Goal: Task Accomplishment & Management: Manage account settings

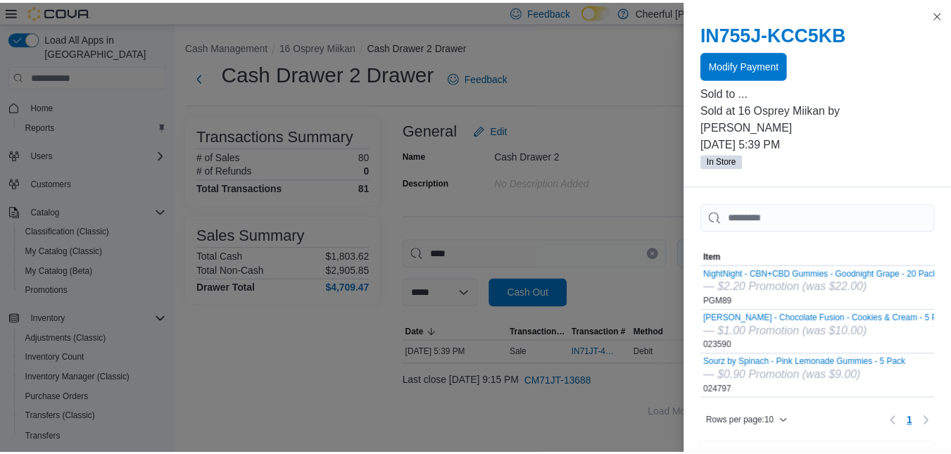
scroll to position [158, 0]
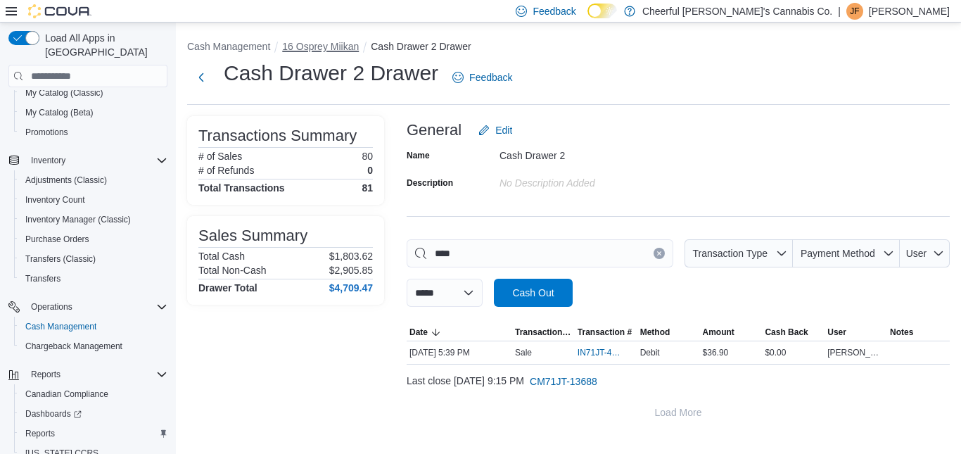
click at [327, 46] on button "16 Osprey Miikan" at bounding box center [320, 46] width 77 height 11
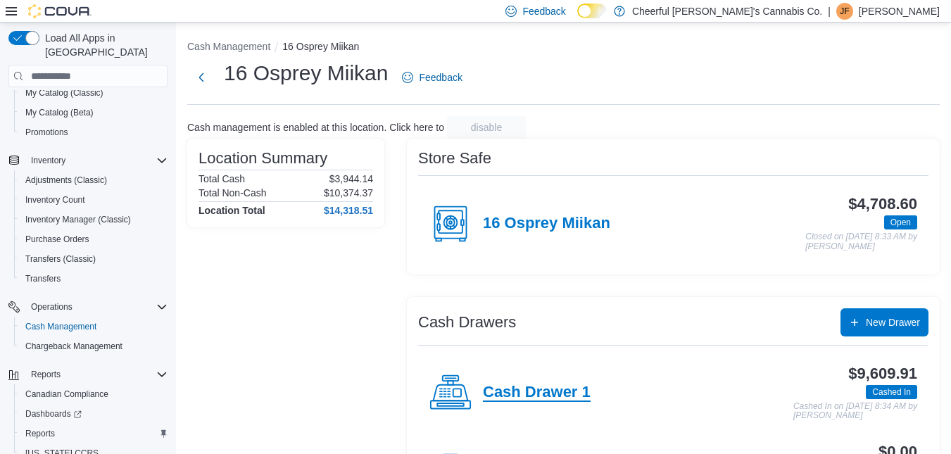
click at [548, 391] on h4 "Cash Drawer 1" at bounding box center [537, 393] width 108 height 18
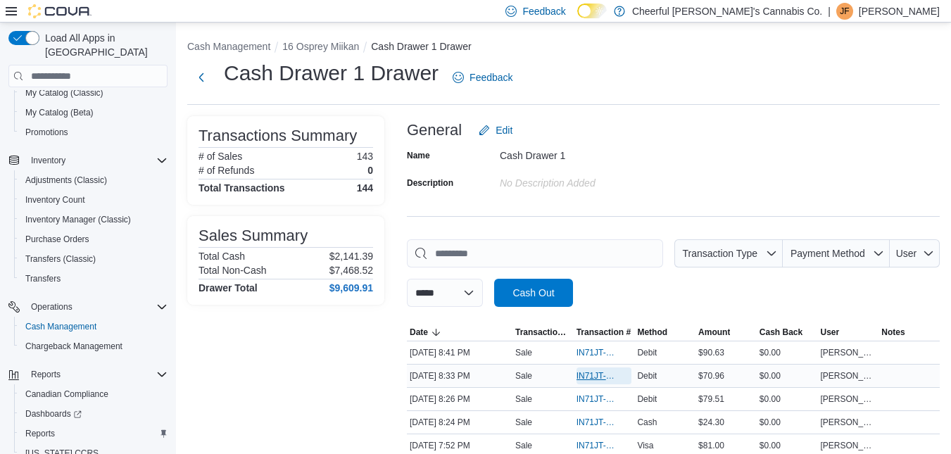
click at [595, 377] on span "IN71JT-420675" at bounding box center [597, 375] width 42 height 11
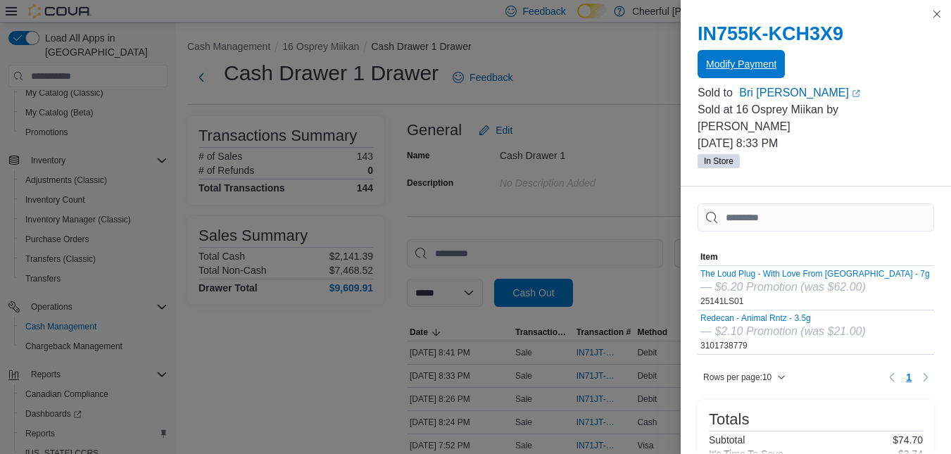
click at [738, 69] on span "Modify Payment" at bounding box center [741, 64] width 70 height 14
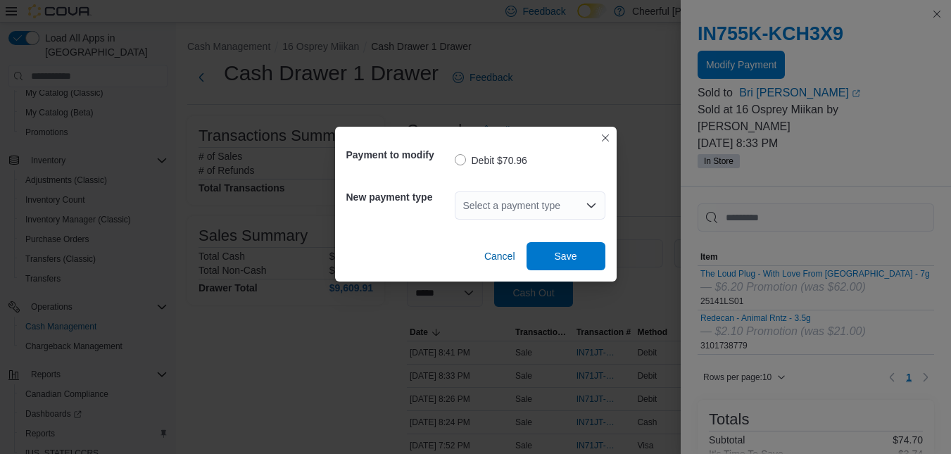
click at [517, 208] on div "Select a payment type" at bounding box center [530, 205] width 151 height 28
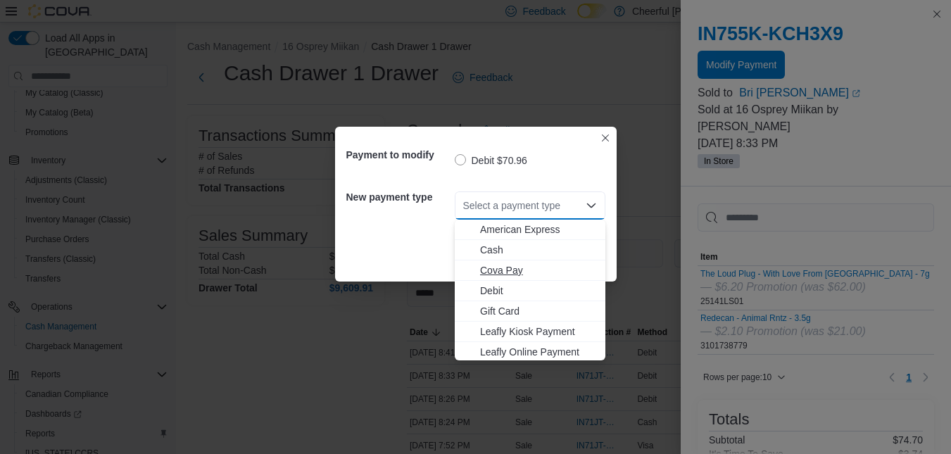
scroll to position [84, 0]
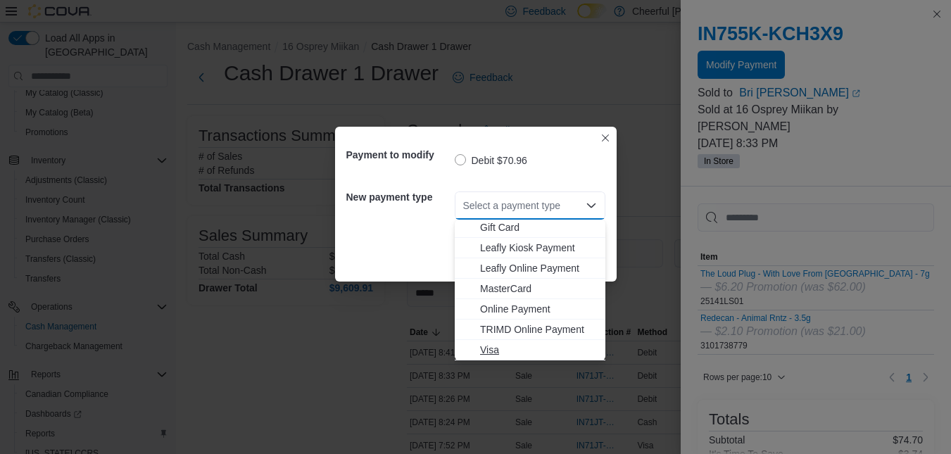
click at [493, 346] on span "Visa" at bounding box center [538, 350] width 117 height 14
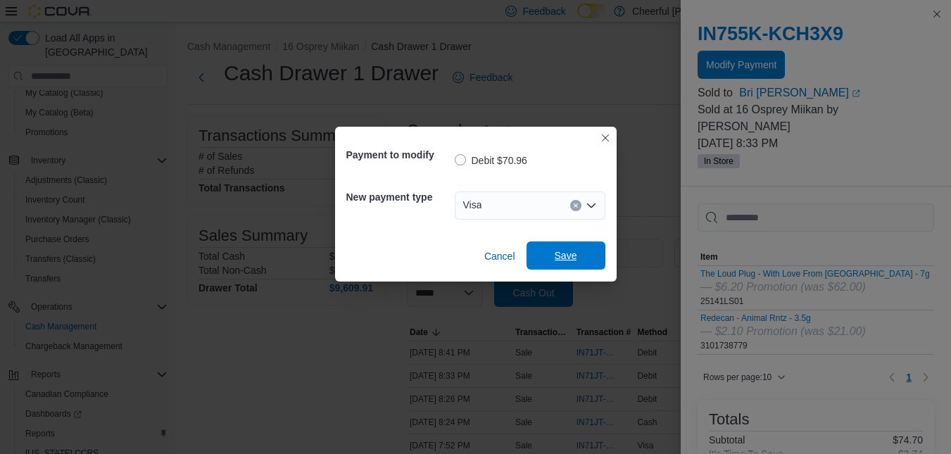
click at [560, 246] on span "Save" at bounding box center [566, 255] width 62 height 28
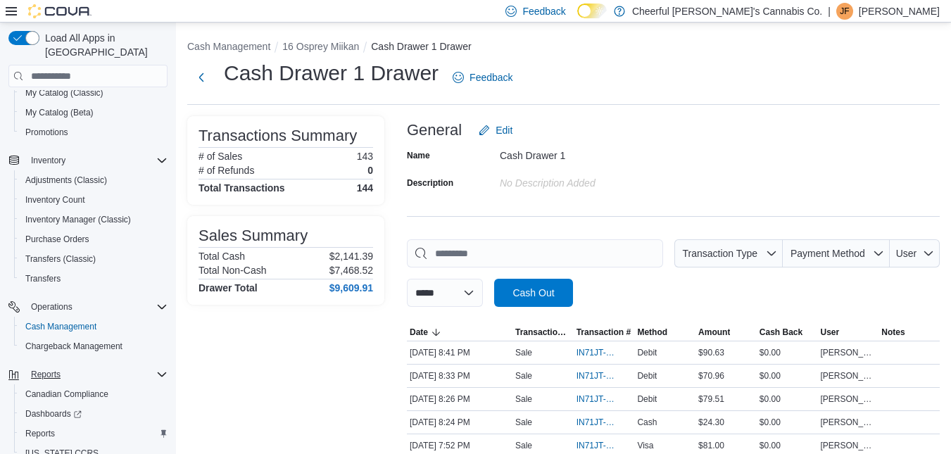
scroll to position [193, 0]
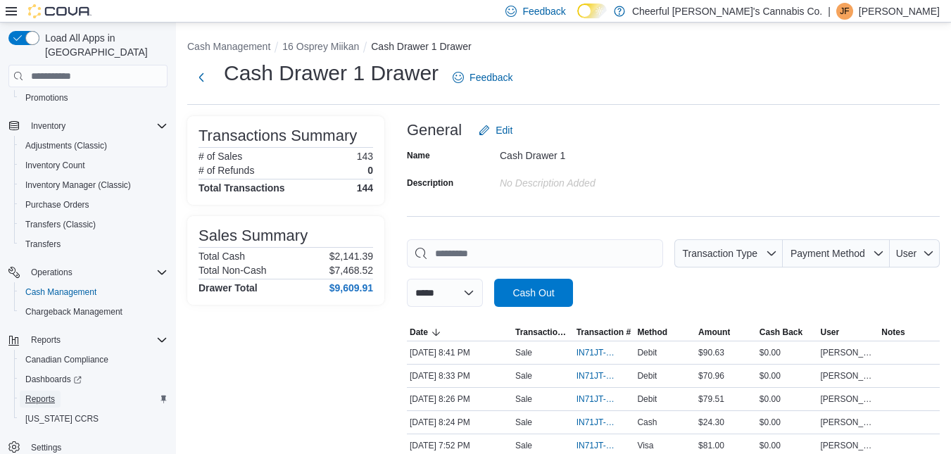
click at [42, 393] on span "Reports" at bounding box center [40, 398] width 30 height 11
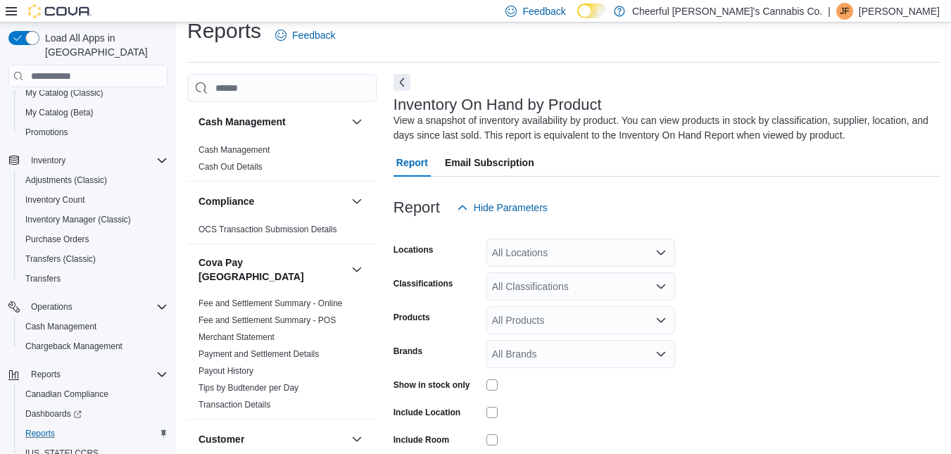
scroll to position [47, 0]
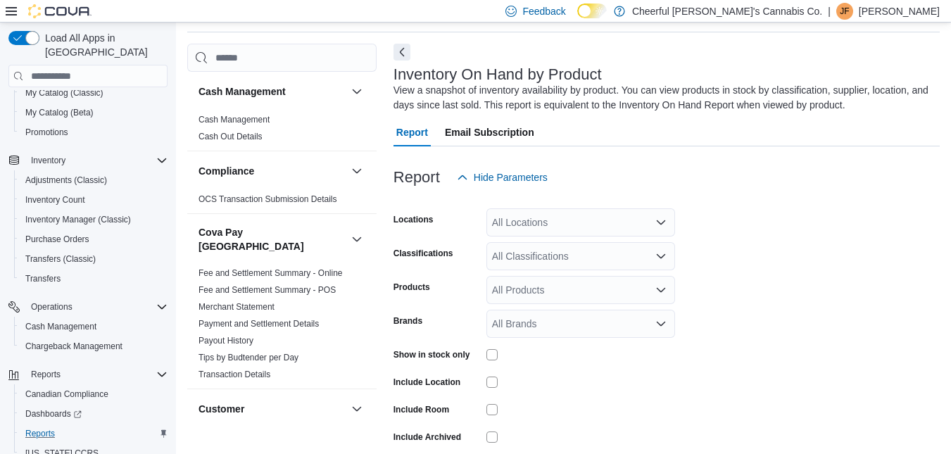
click at [662, 221] on icon "Open list of options" at bounding box center [660, 222] width 11 height 11
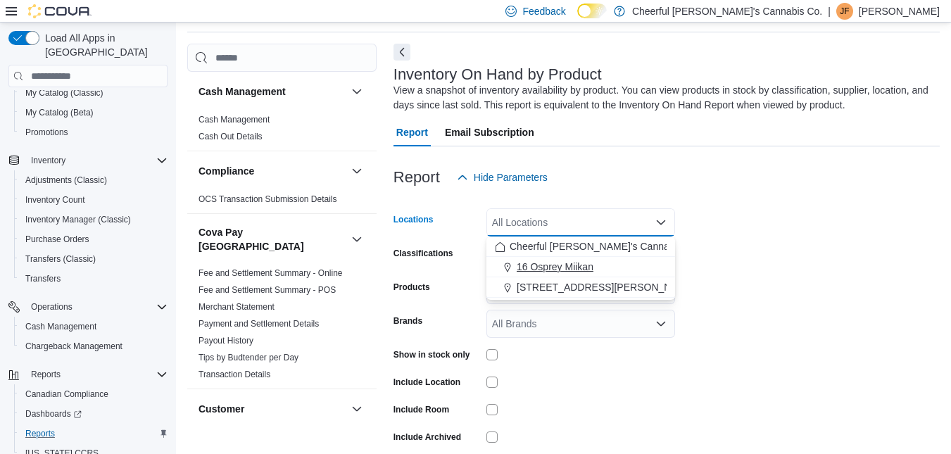
click at [535, 268] on span "16 Osprey Miikan" at bounding box center [555, 267] width 77 height 14
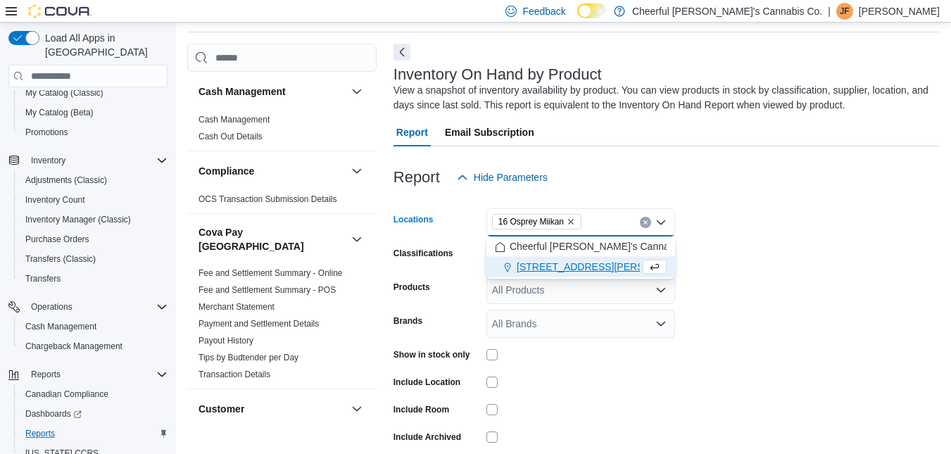
click at [738, 238] on form "Locations 16 Osprey Miikan Combo box. Selected. 16 Osprey Miikan. Press Backspa…" at bounding box center [666, 339] width 546 height 296
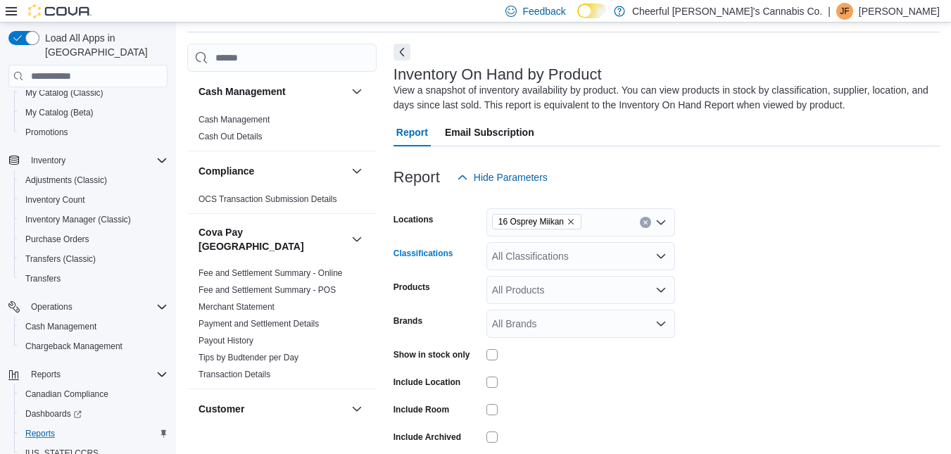
click at [655, 257] on icon "Open list of options" at bounding box center [660, 256] width 11 height 11
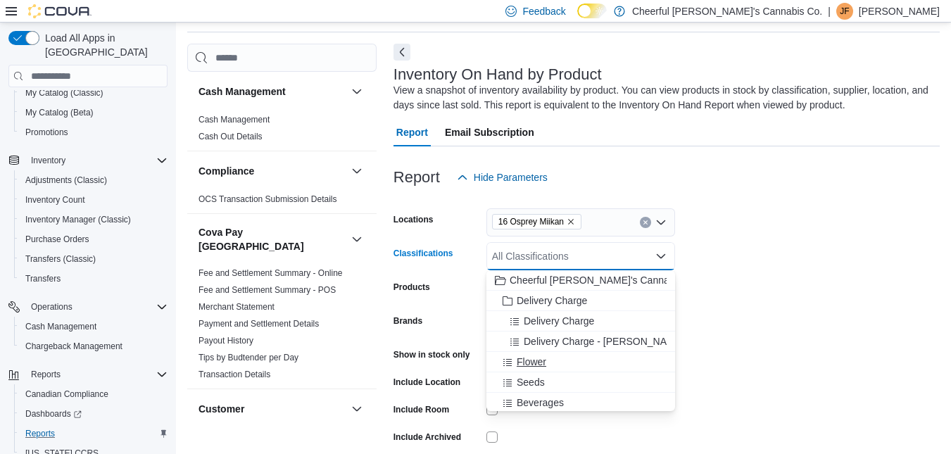
click at [533, 365] on span "Flower" at bounding box center [532, 362] width 30 height 14
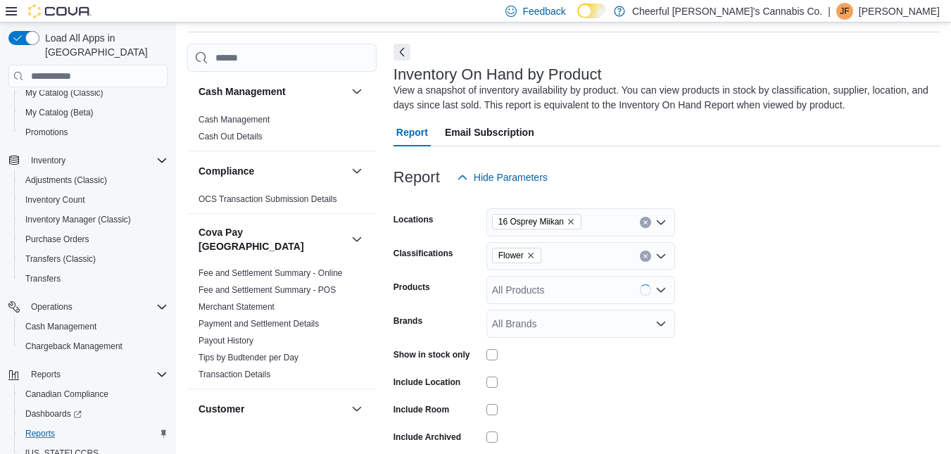
click at [797, 291] on form "Locations 16 Osprey Miikan Classifications Flower Products All Products Brands …" at bounding box center [666, 339] width 546 height 296
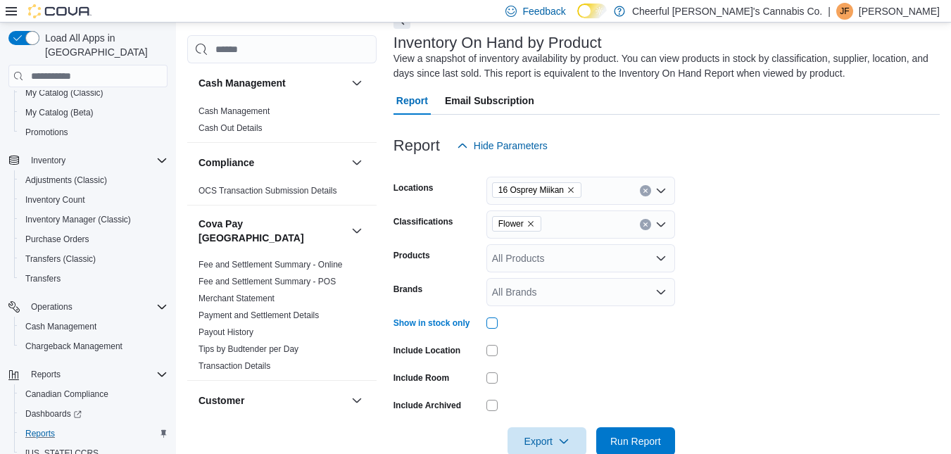
scroll to position [108, 0]
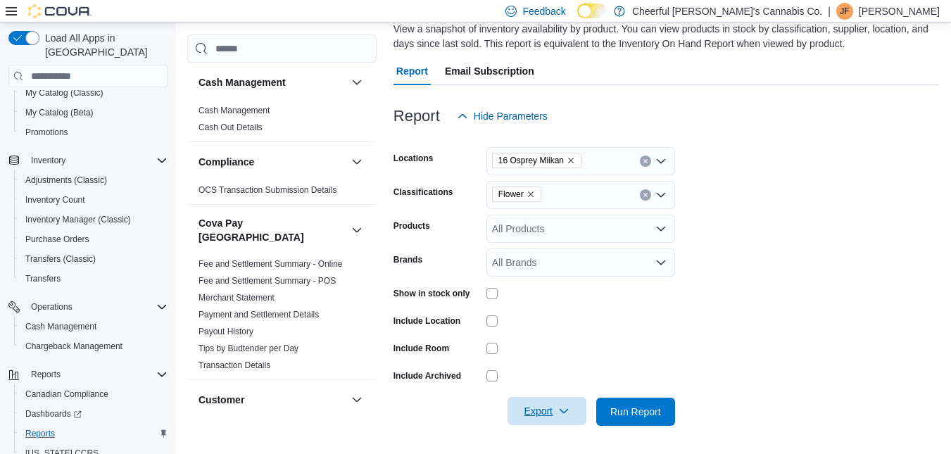
click at [529, 400] on span "Export" at bounding box center [547, 411] width 62 height 28
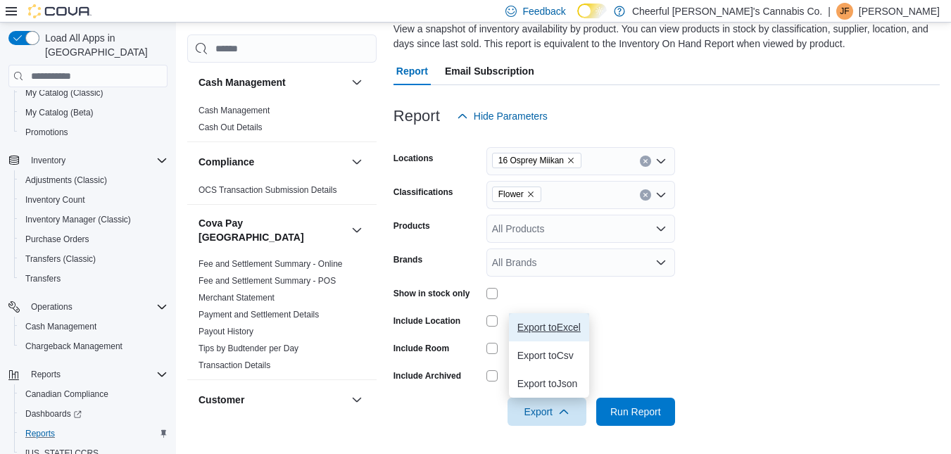
click at [541, 330] on span "Export to Excel" at bounding box center [548, 327] width 63 height 11
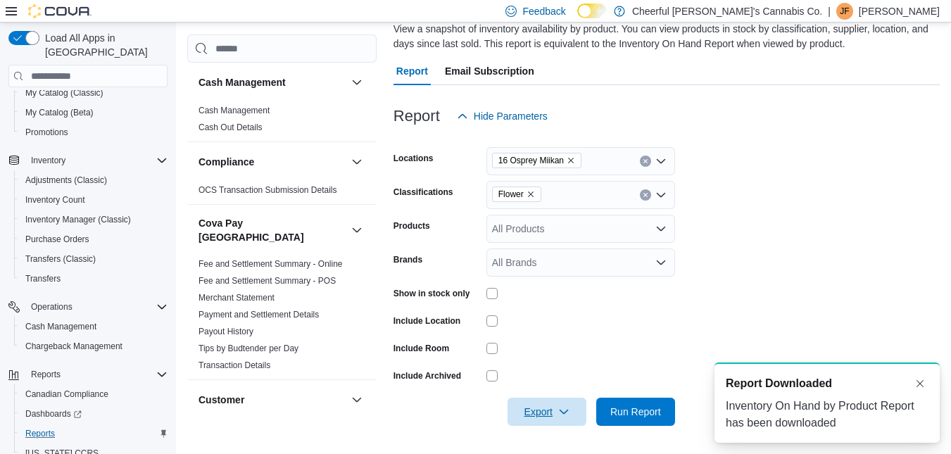
scroll to position [0, 0]
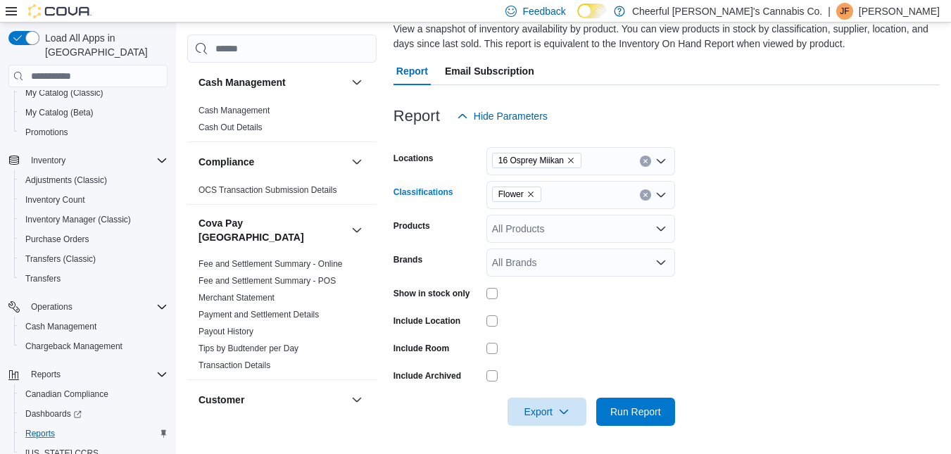
click at [531, 193] on icon "Remove Flower from selection in this group" at bounding box center [530, 194] width 8 height 8
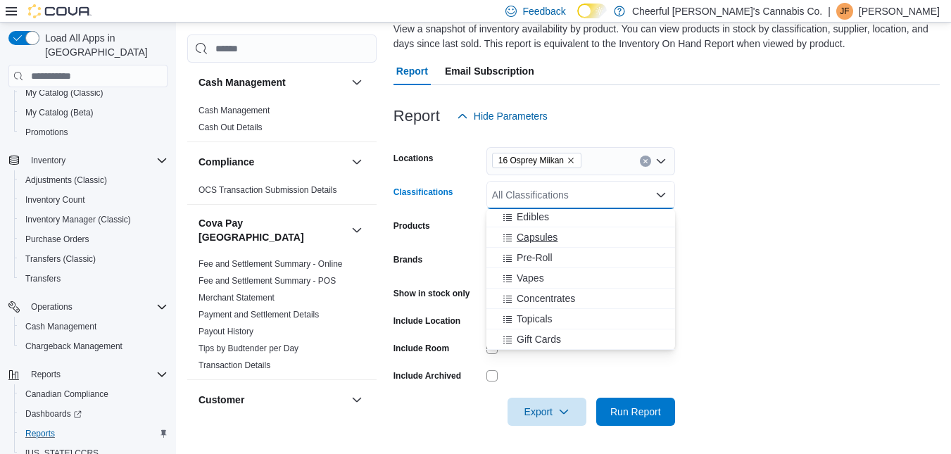
click at [533, 297] on span "Concentrates" at bounding box center [546, 298] width 58 height 14
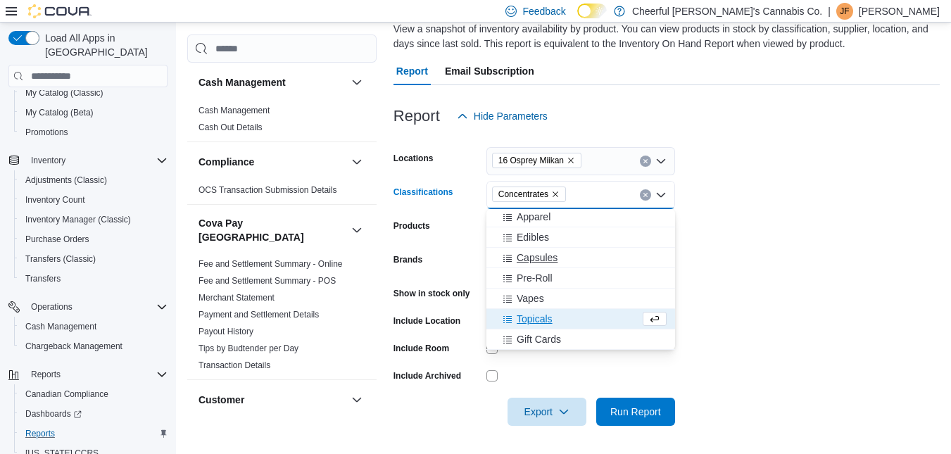
scroll to position [186, 0]
click at [787, 198] on form "Locations 16 Osprey Miikan Classifications Concentrates Combo box. Selected. Co…" at bounding box center [666, 278] width 546 height 296
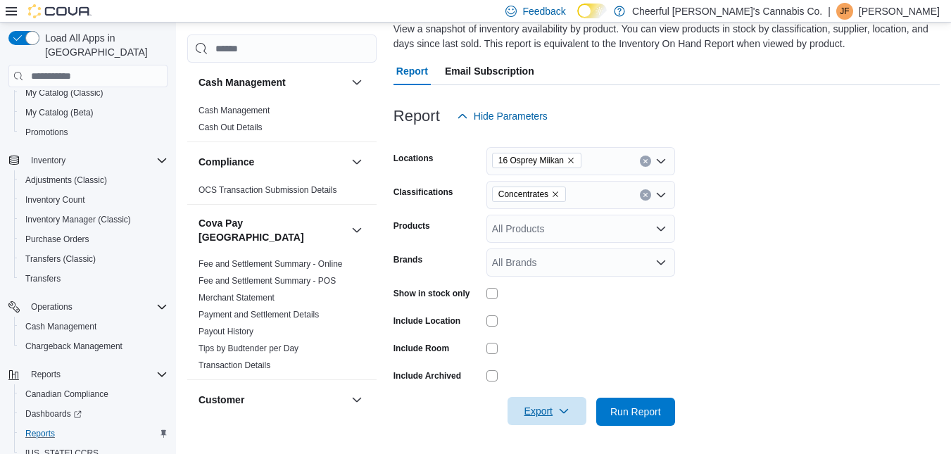
click at [559, 407] on icon "button" at bounding box center [563, 410] width 11 height 11
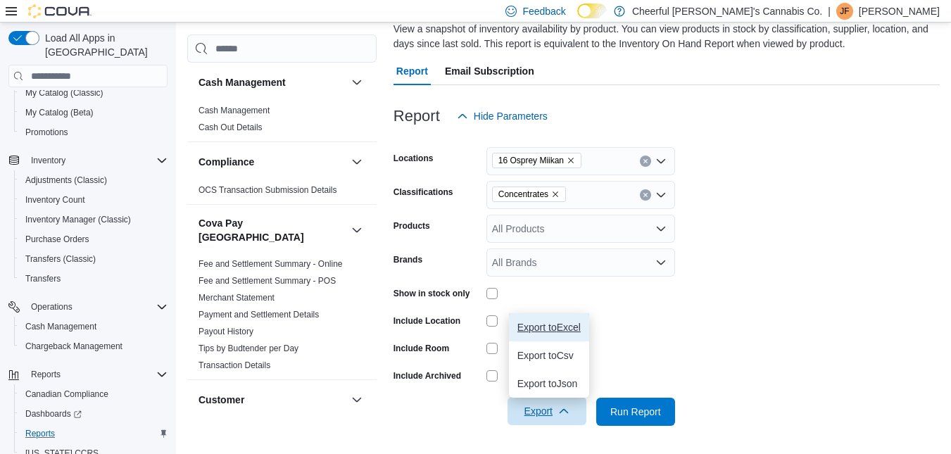
click at [566, 323] on span "Export to Excel" at bounding box center [548, 327] width 63 height 11
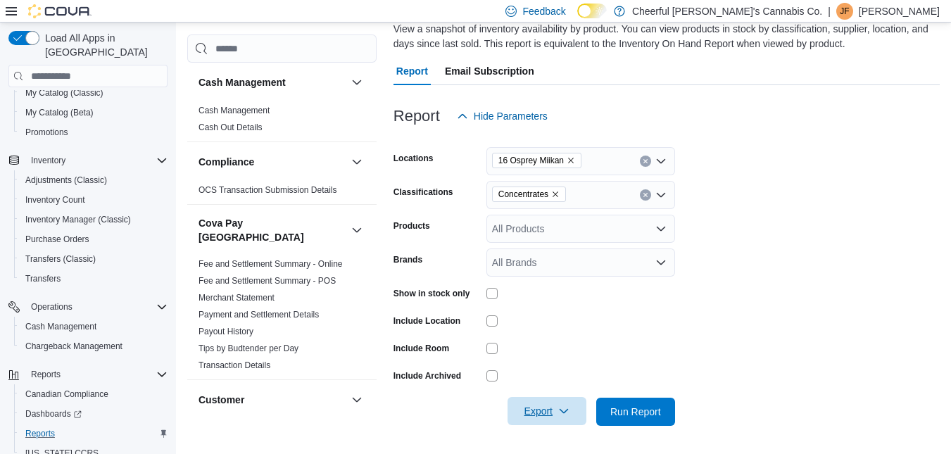
scroll to position [0, 0]
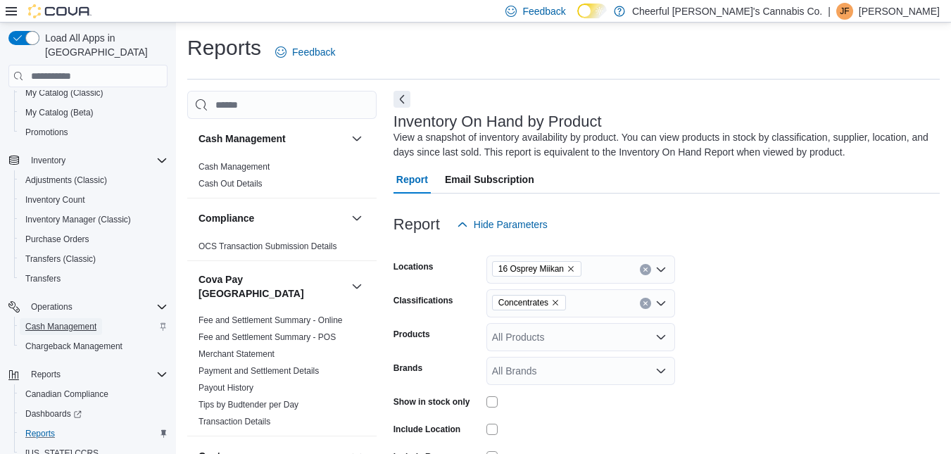
click at [65, 321] on span "Cash Management" at bounding box center [60, 326] width 71 height 11
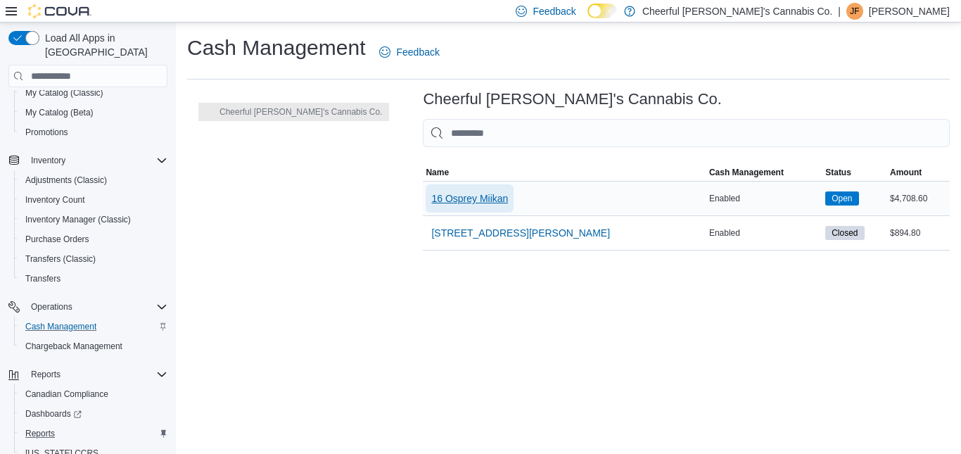
click at [436, 194] on span "16 Osprey Miikan" at bounding box center [469, 198] width 77 height 14
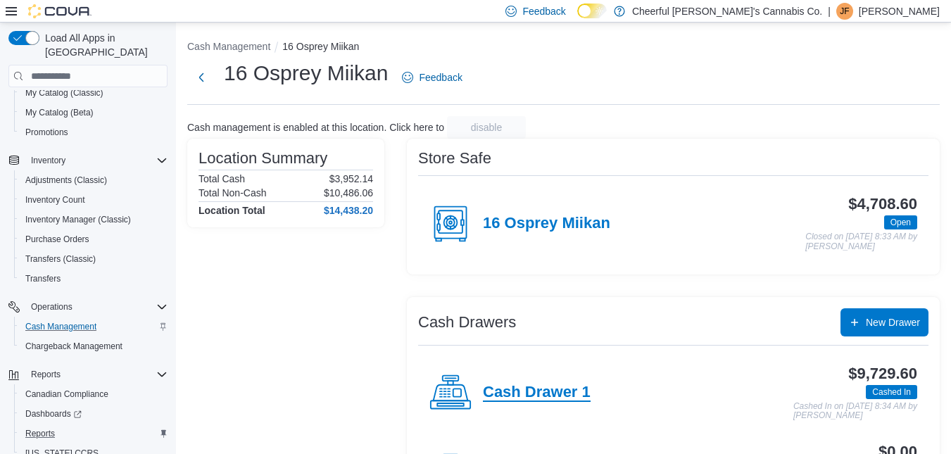
click at [519, 391] on h4 "Cash Drawer 1" at bounding box center [537, 393] width 108 height 18
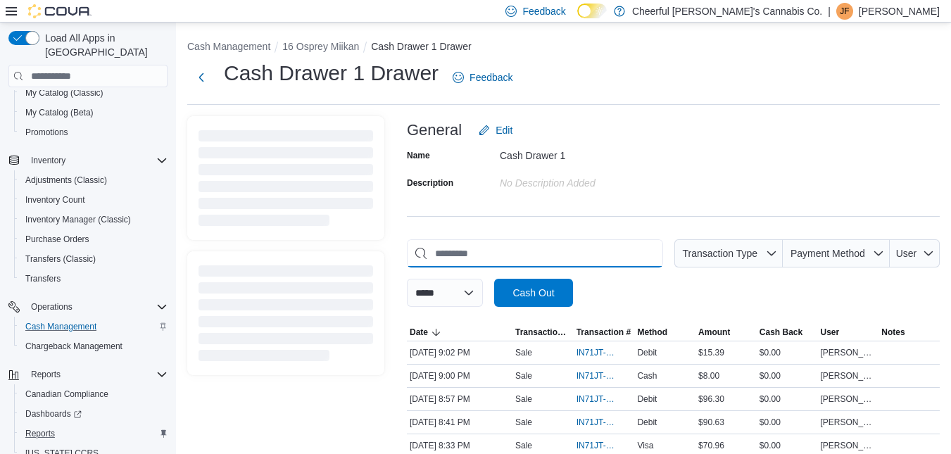
click at [514, 246] on input "This is a search bar. As you type, the results lower in the page will automatic…" at bounding box center [535, 253] width 256 height 28
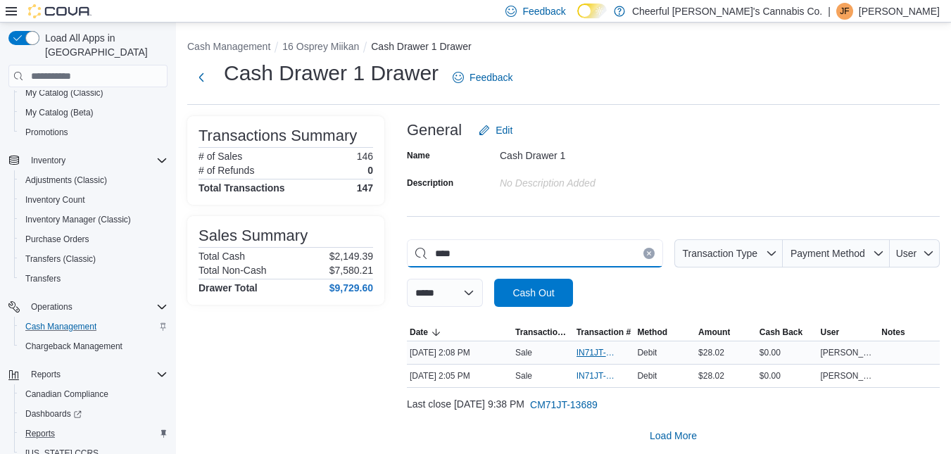
type input "****"
click at [592, 350] on span "IN71JT-420545" at bounding box center [597, 352] width 42 height 11
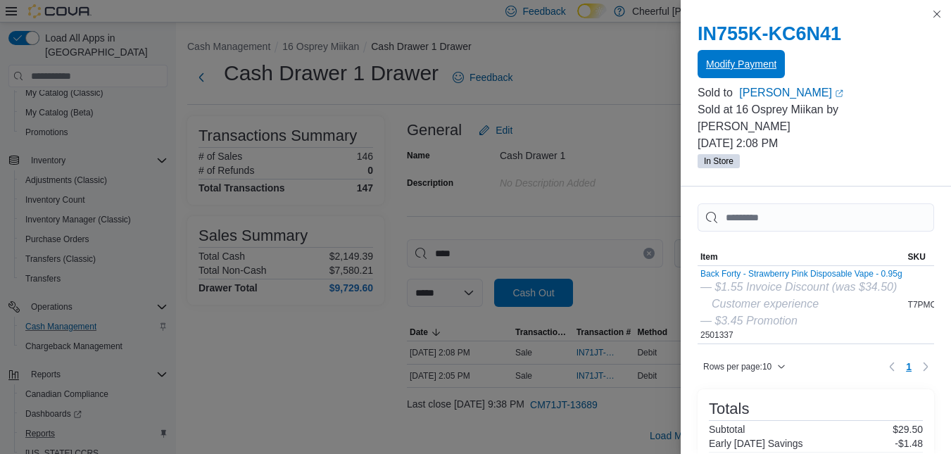
click at [736, 60] on span "Modify Payment" at bounding box center [741, 64] width 70 height 14
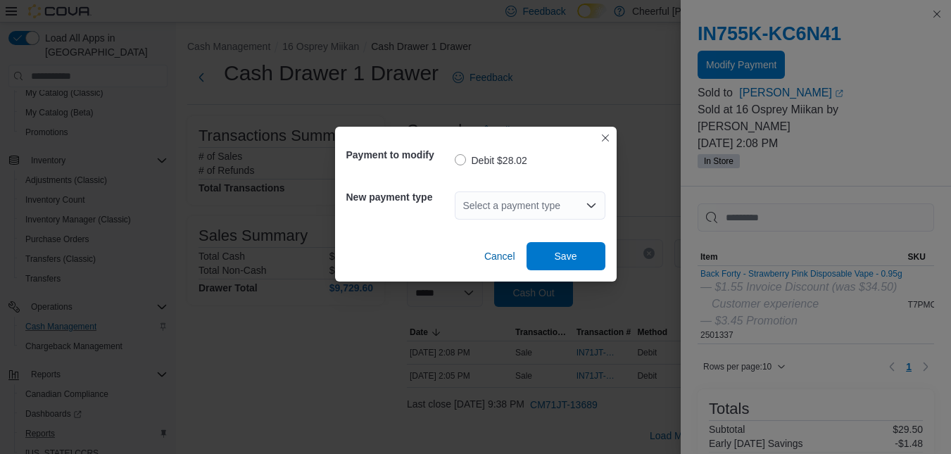
click at [517, 191] on div "Select a payment type" at bounding box center [530, 205] width 151 height 45
click at [514, 201] on div "Select a payment type" at bounding box center [530, 205] width 151 height 28
click at [512, 207] on div "Select a payment type" at bounding box center [530, 205] width 151 height 28
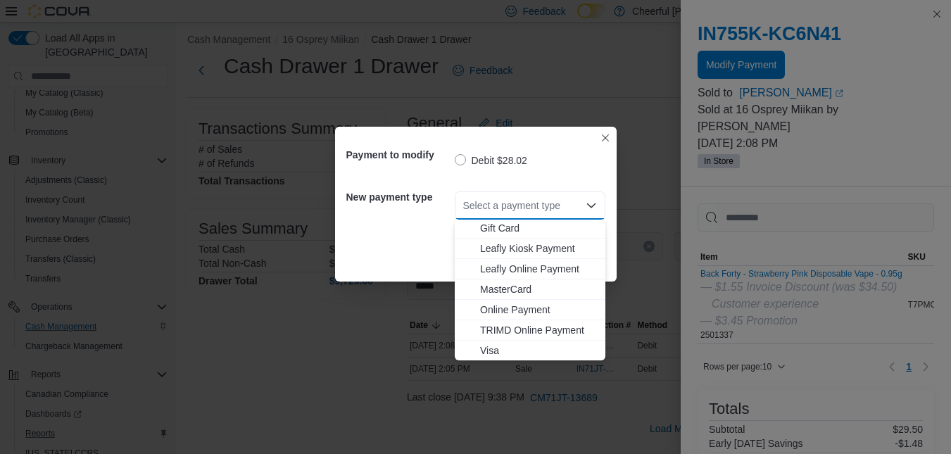
scroll to position [84, 0]
click at [491, 346] on span "Visa" at bounding box center [538, 350] width 117 height 14
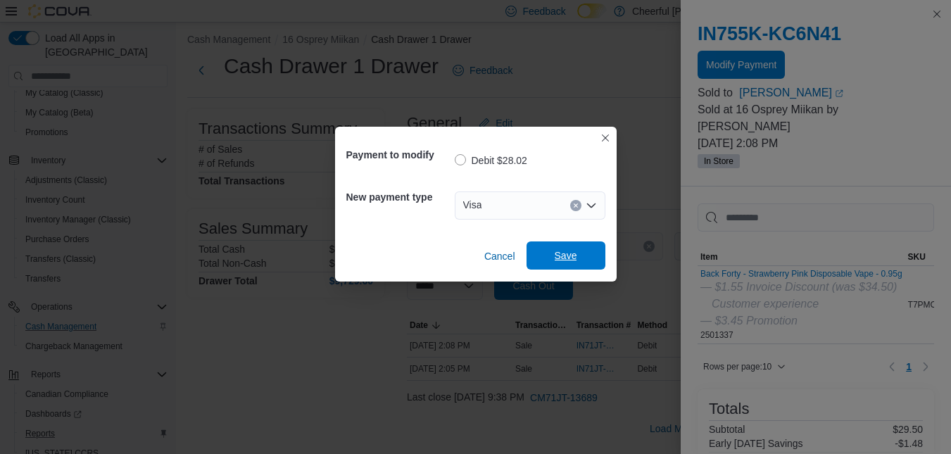
click at [568, 255] on span "Save" at bounding box center [566, 255] width 23 height 14
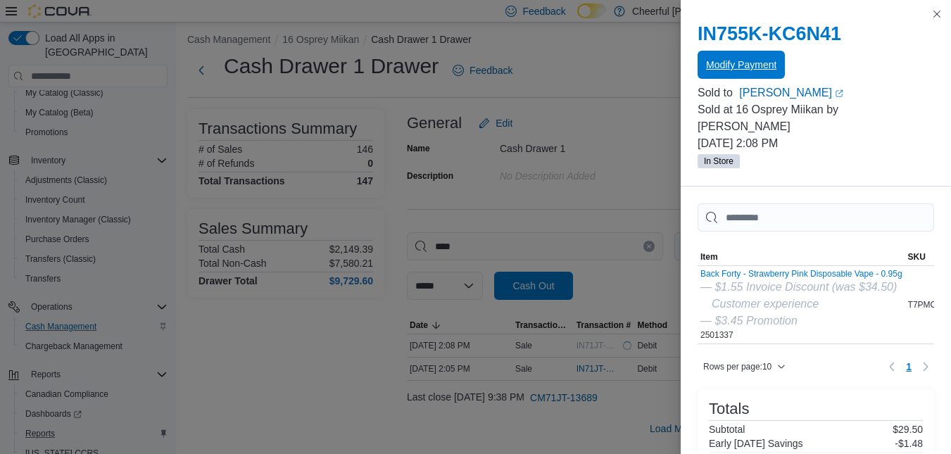
scroll to position [0, 0]
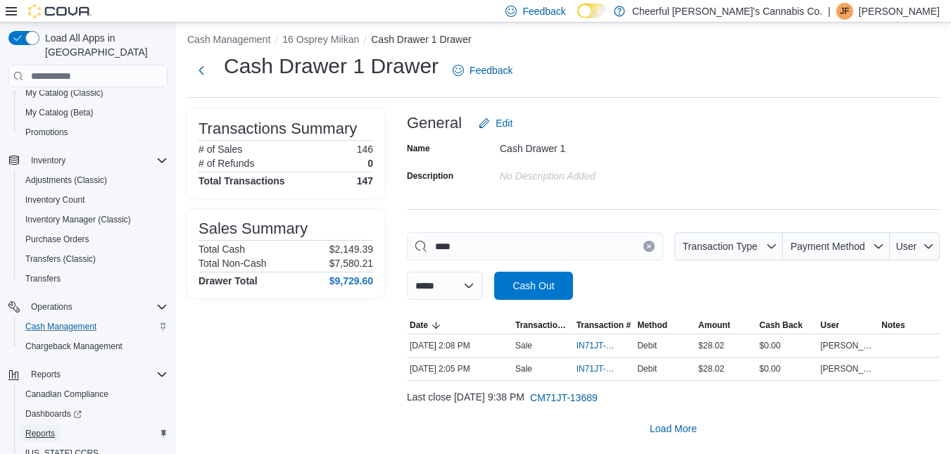
click at [36, 428] on span "Reports" at bounding box center [40, 433] width 30 height 11
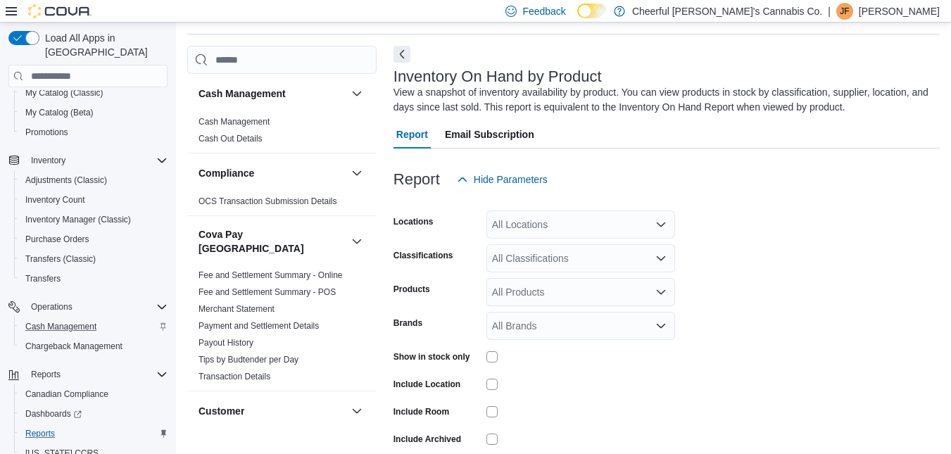
scroll to position [47, 0]
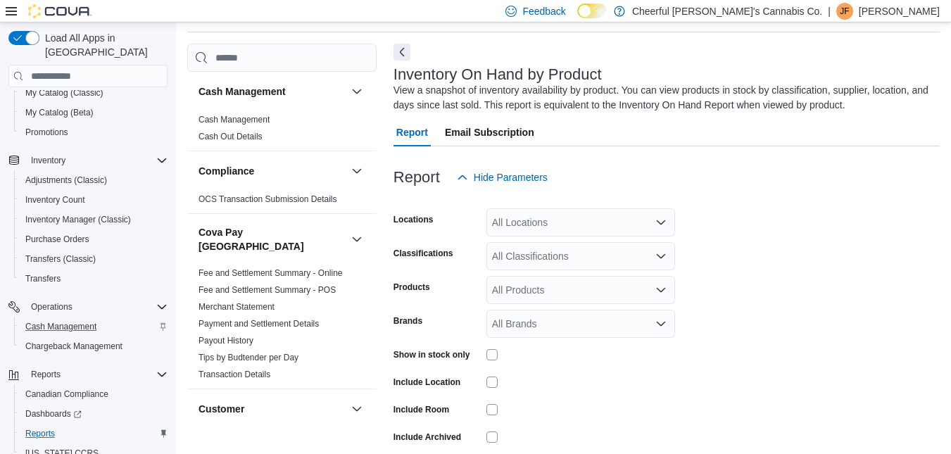
click at [662, 220] on icon "Open list of options" at bounding box center [660, 222] width 11 height 11
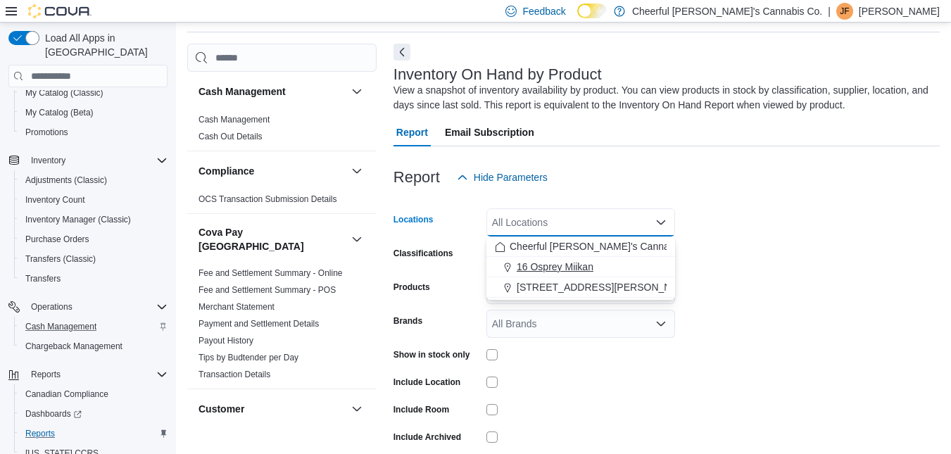
click at [557, 259] on button "16 Osprey Miikan" at bounding box center [580, 267] width 189 height 20
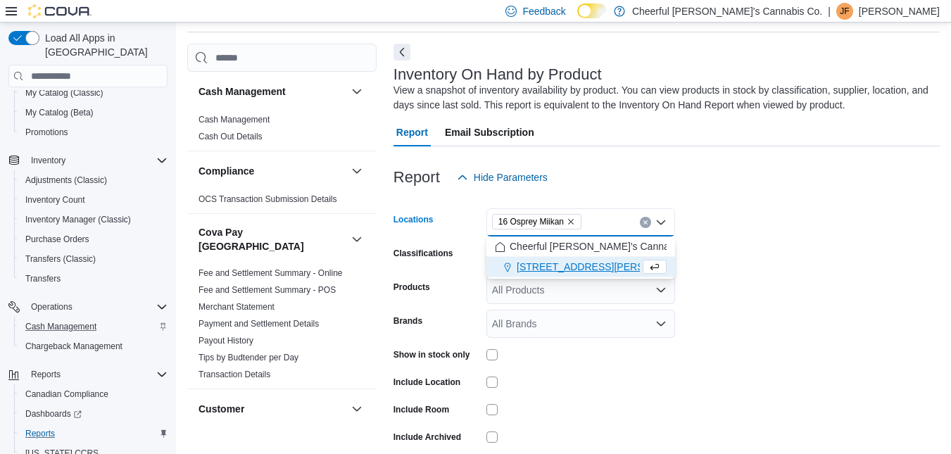
click at [869, 231] on form "Locations 16 Osprey Miikan Combo box. Selected. 16 Osprey Miikan. Press Backspa…" at bounding box center [666, 339] width 546 height 296
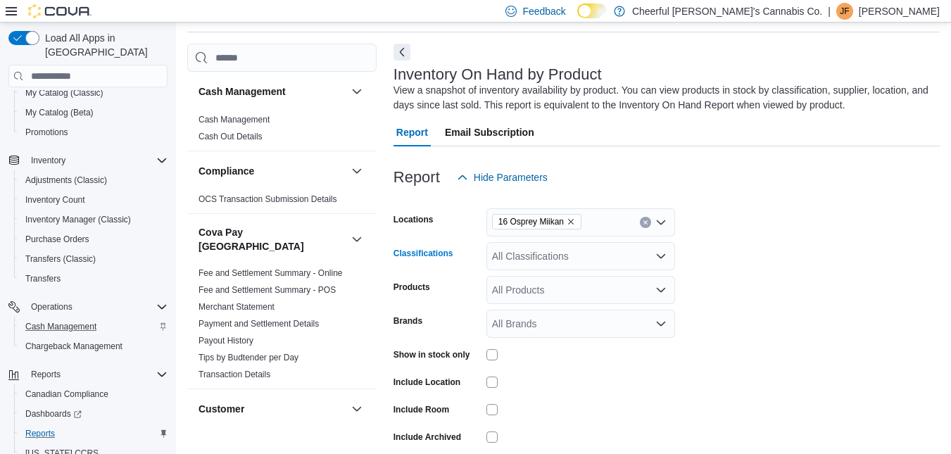
click at [663, 253] on icon "Open list of options" at bounding box center [660, 256] width 11 height 11
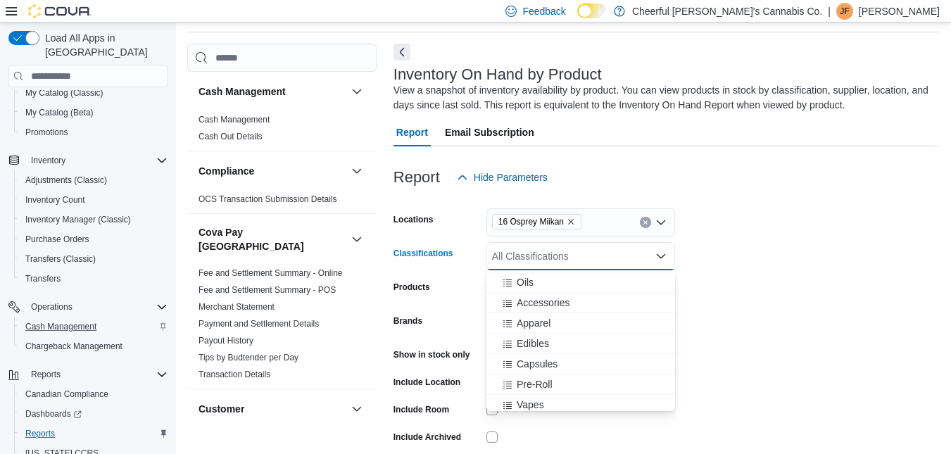
scroll to position [206, 0]
click at [532, 274] on span "Edibles" at bounding box center [533, 278] width 32 height 14
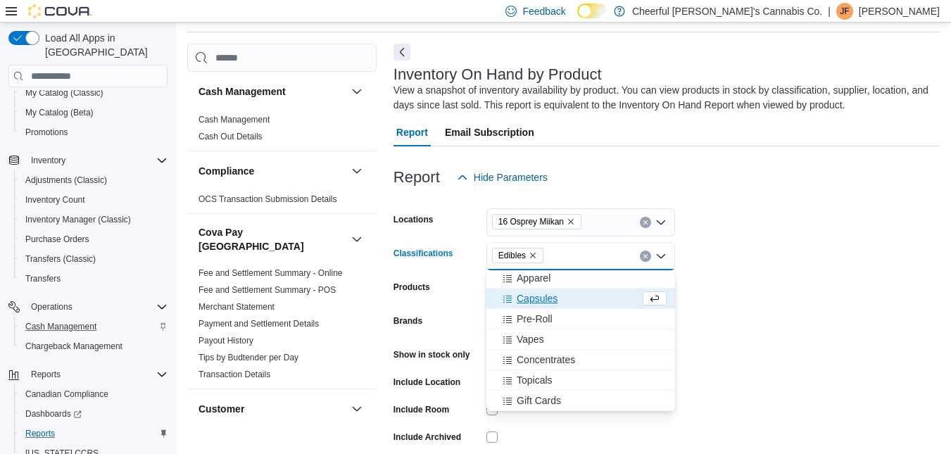
scroll to position [186, 0]
click at [766, 263] on form "Locations 16 Osprey Miikan Classifications Edibles Combo box. Selected. Edibles…" at bounding box center [666, 339] width 546 height 296
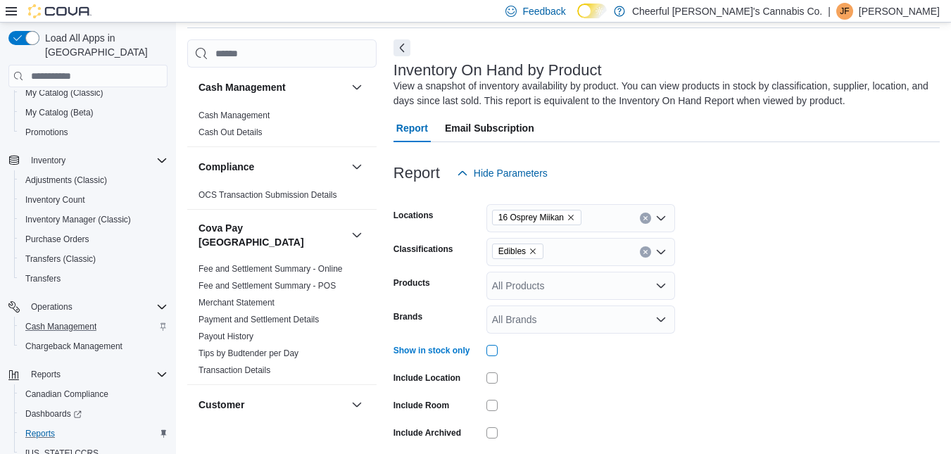
scroll to position [108, 0]
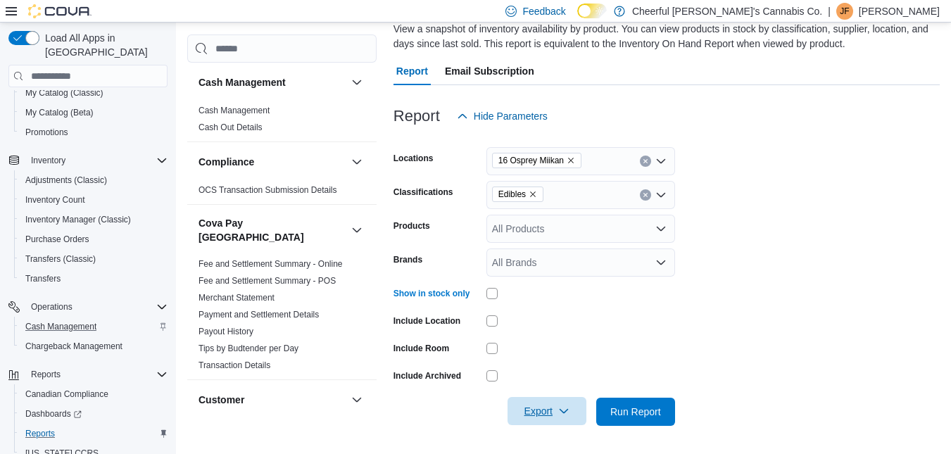
click at [526, 415] on span "Export" at bounding box center [547, 411] width 62 height 28
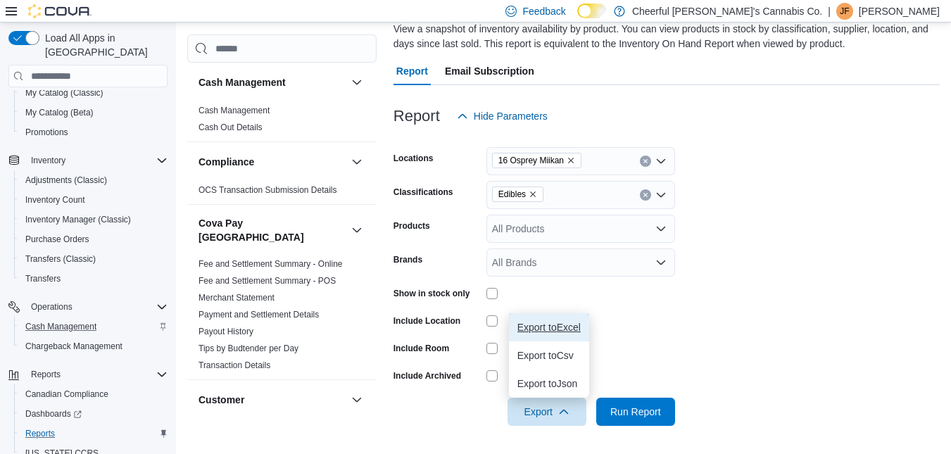
click at [554, 332] on span "Export to Excel" at bounding box center [548, 327] width 63 height 11
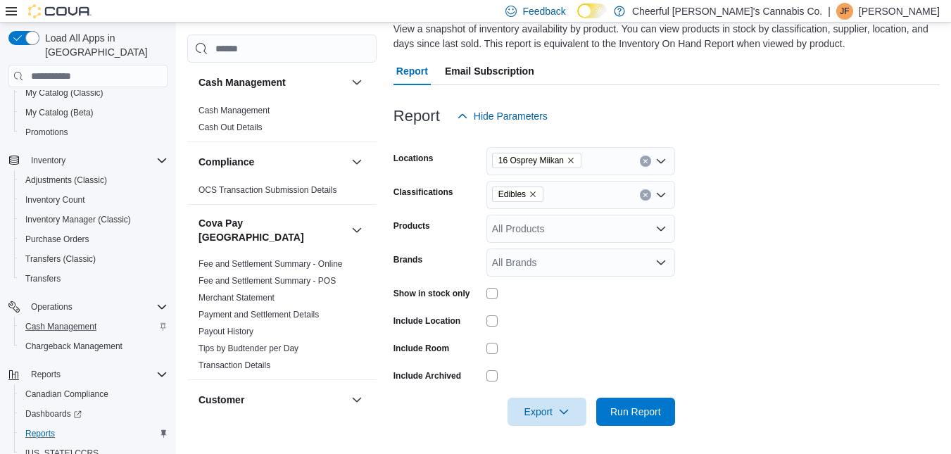
click at [533, 193] on icon "Remove Edibles from selection in this group" at bounding box center [533, 194] width 8 height 8
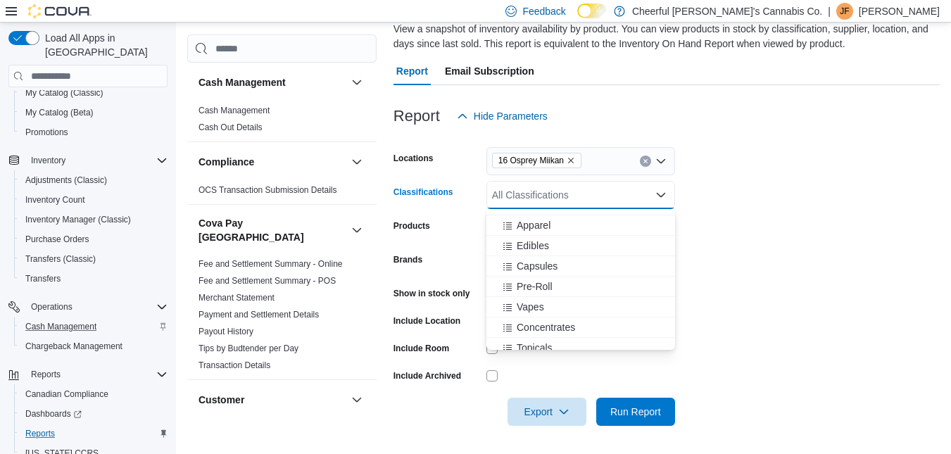
scroll to position [206, 0]
click at [536, 254] on span "Pre-Roll" at bounding box center [535, 258] width 36 height 14
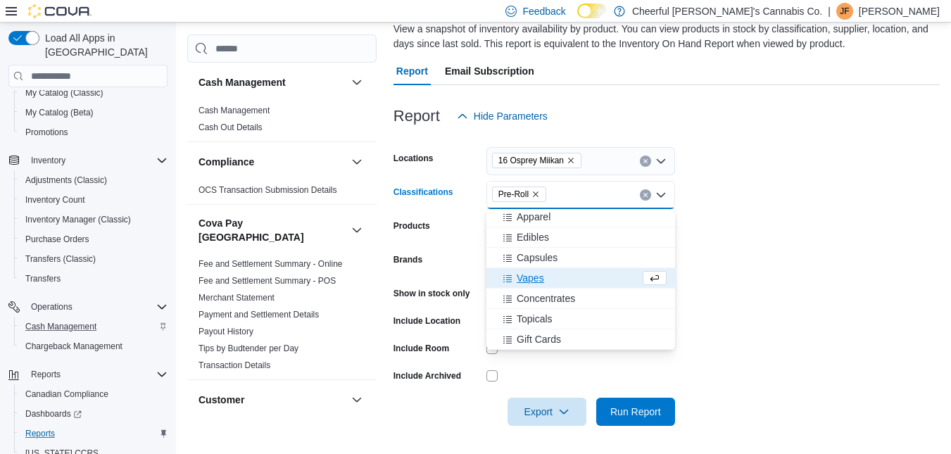
click at [831, 197] on form "Locations 16 Osprey Miikan Classifications Pre-Roll Combo box. Selected. Pre-Ro…" at bounding box center [666, 278] width 546 height 296
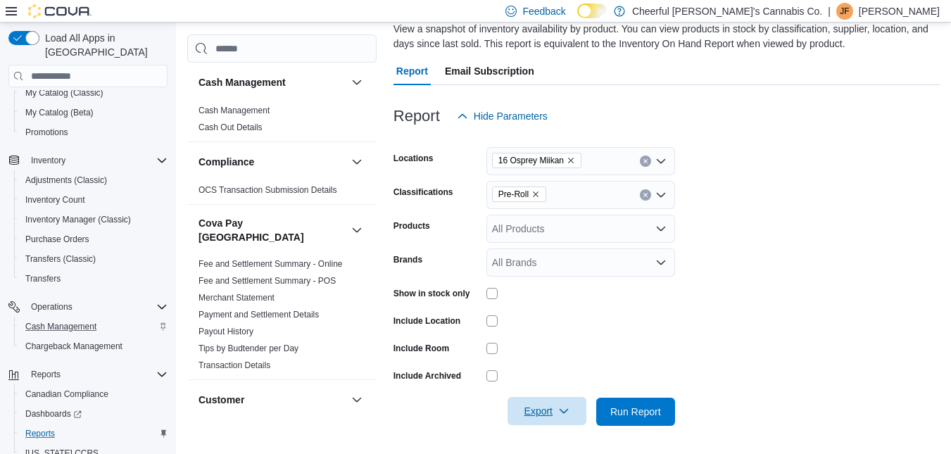
click at [552, 416] on span "Export" at bounding box center [547, 411] width 62 height 28
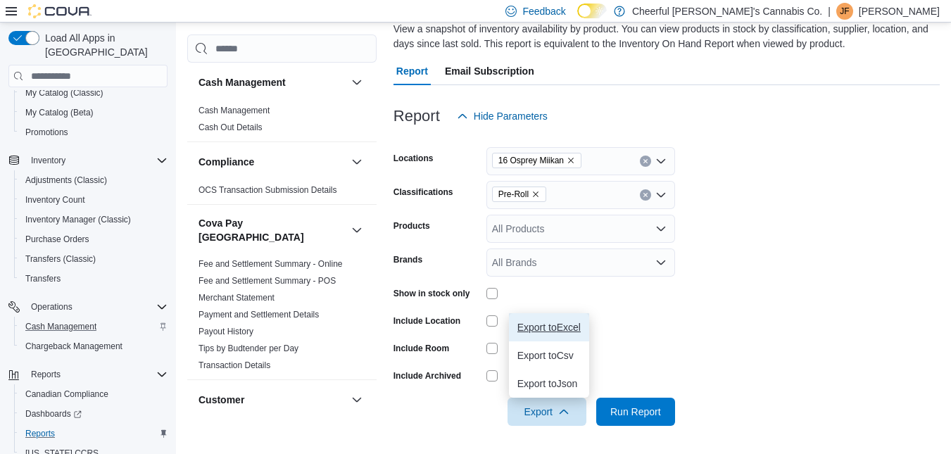
click at [553, 324] on span "Export to Excel" at bounding box center [548, 327] width 63 height 11
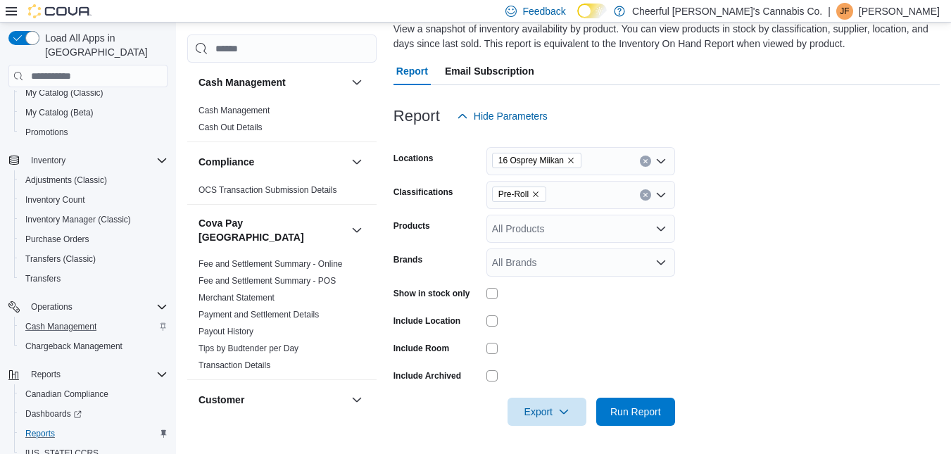
click at [536, 193] on icon "Remove Pre-Roll from selection in this group" at bounding box center [535, 194] width 8 height 8
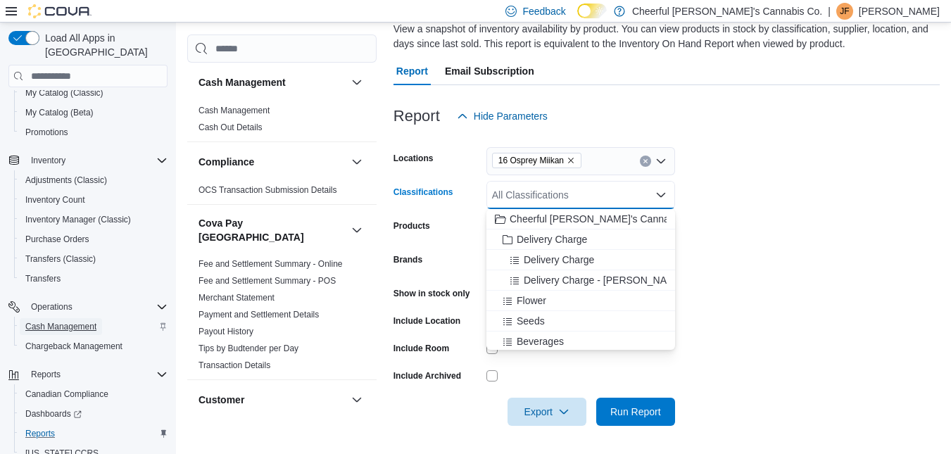
click at [68, 321] on span "Cash Management" at bounding box center [60, 326] width 71 height 11
